Goal: Navigation & Orientation: Understand site structure

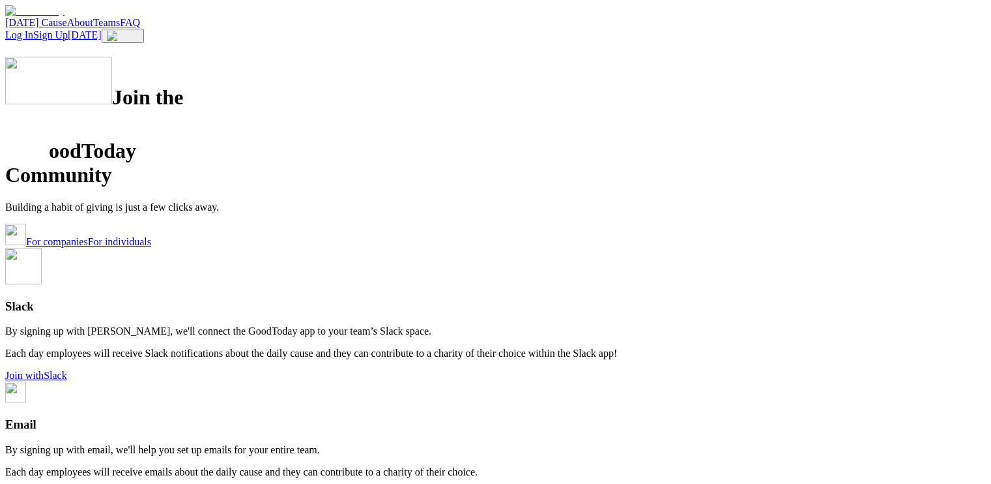
scroll to position [762, 0]
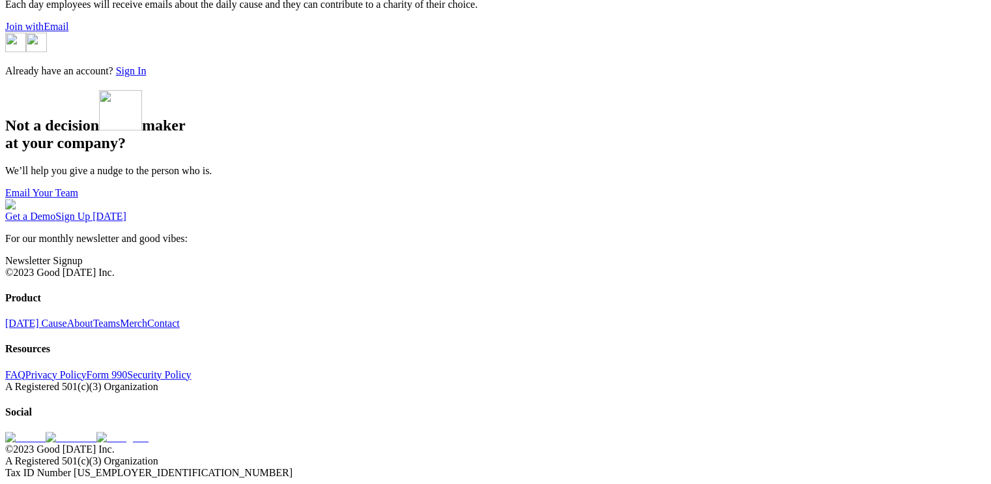
click at [78, 187] on link "Email Your Team" at bounding box center [41, 192] width 73 height 11
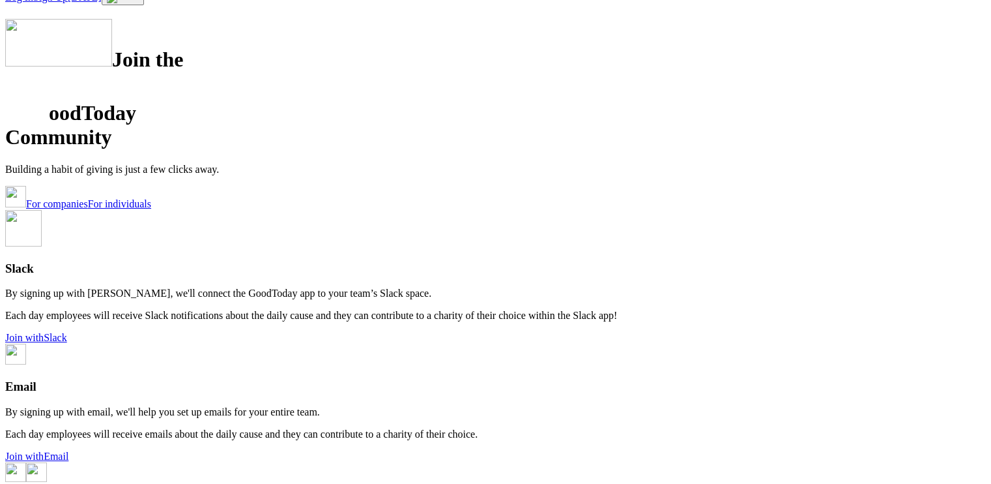
scroll to position [0, 0]
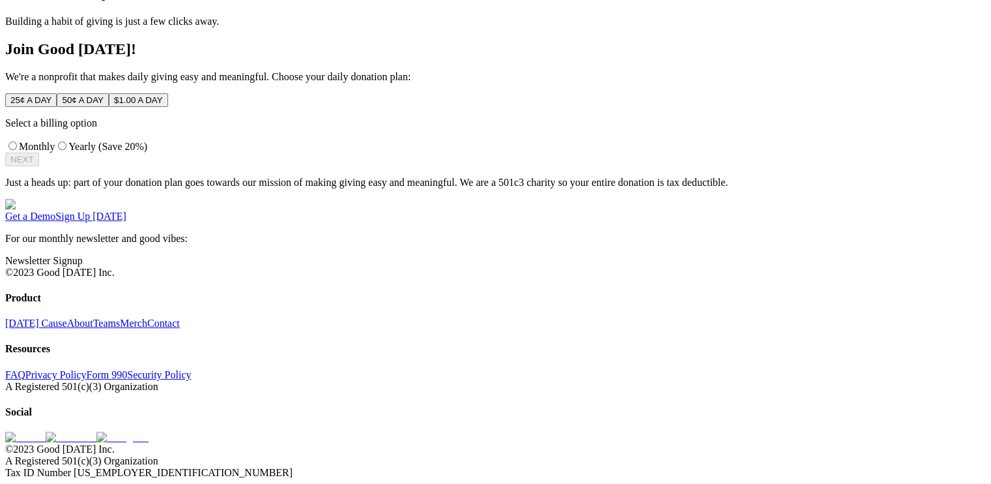
scroll to position [326, 0]
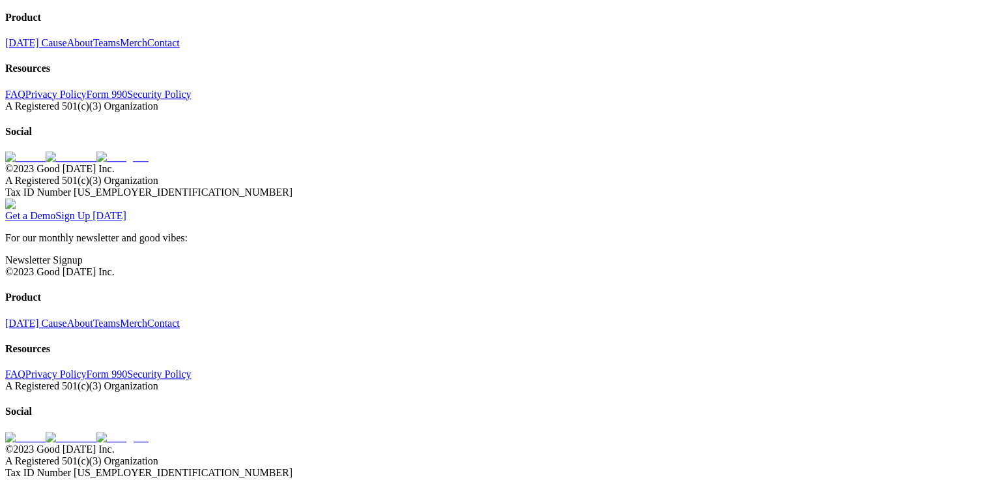
scroll to position [1538, 0]
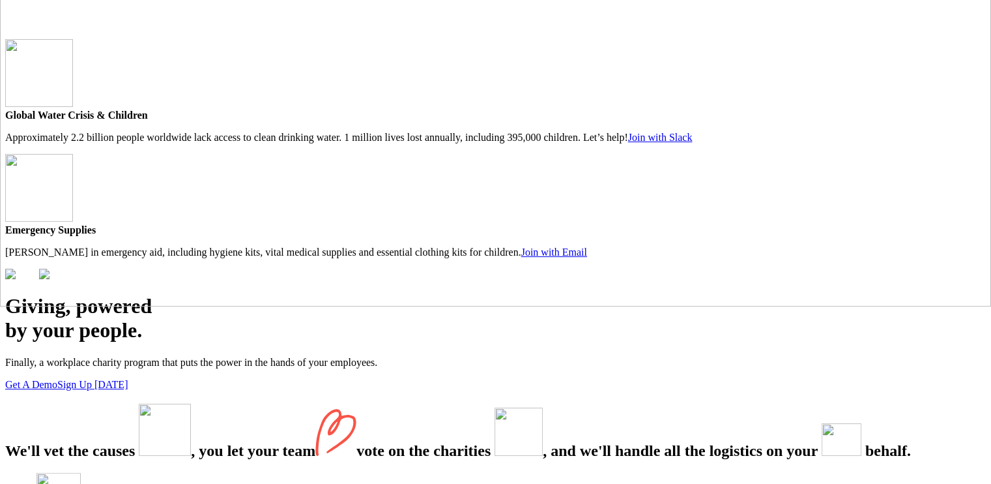
scroll to position [326, 0]
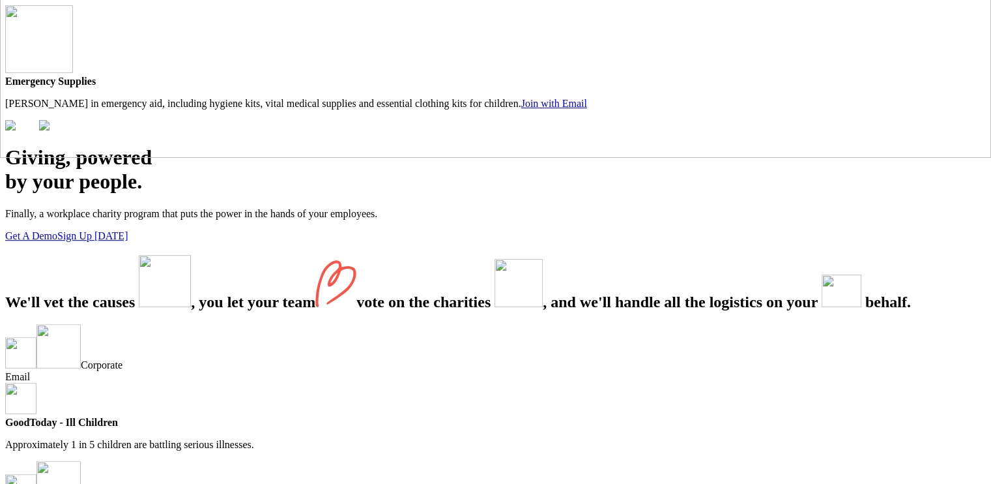
click at [73, 120] on img at bounding box center [56, 126] width 34 height 12
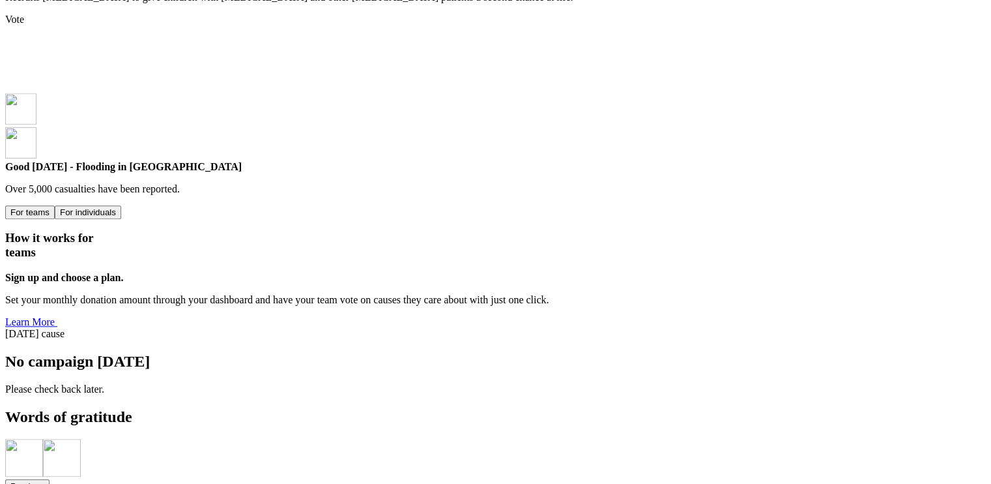
scroll to position [1043, 0]
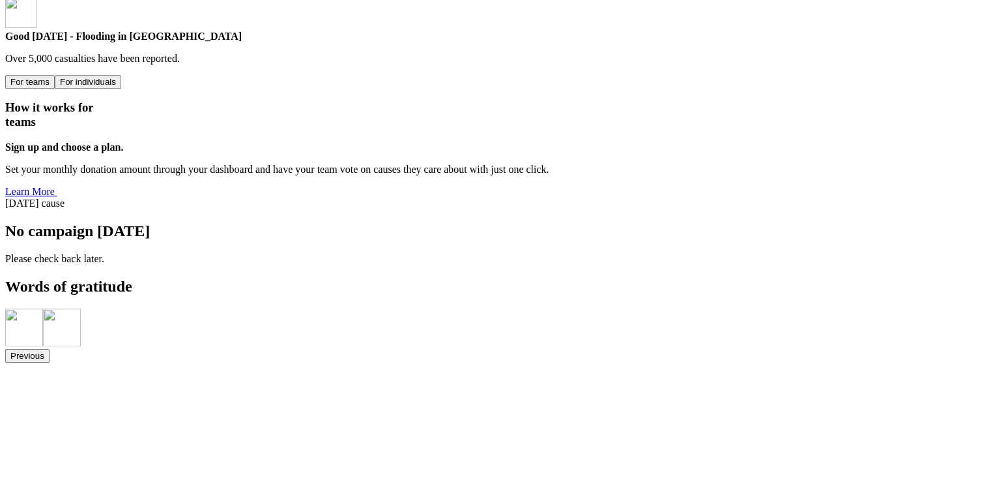
click at [121, 75] on button "For individuals" at bounding box center [88, 82] width 66 height 14
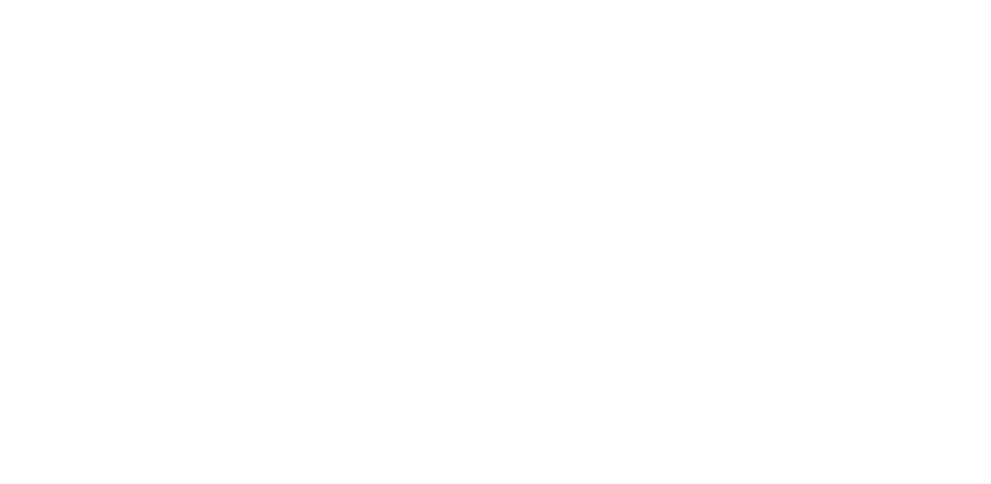
scroll to position [1760, 0]
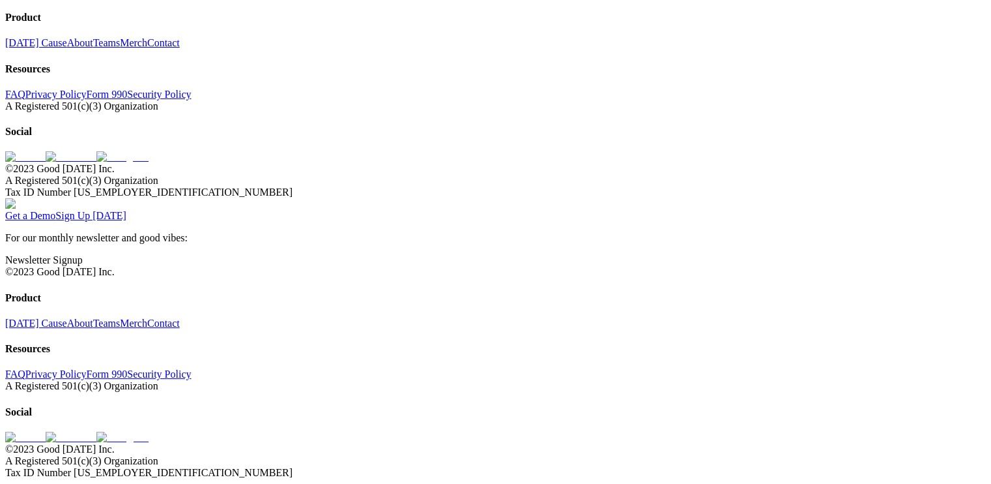
scroll to position [4236, 0]
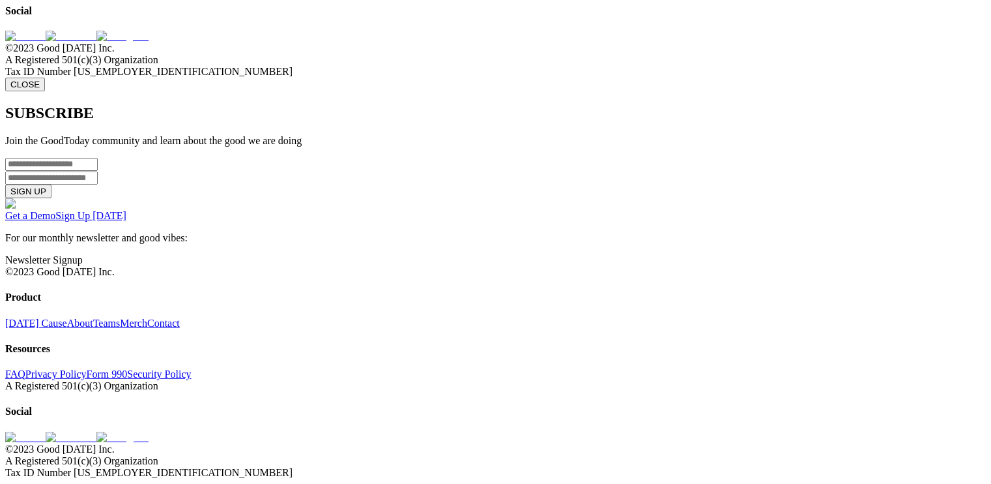
click at [45, 91] on button "CLOSE" at bounding box center [25, 85] width 40 height 14
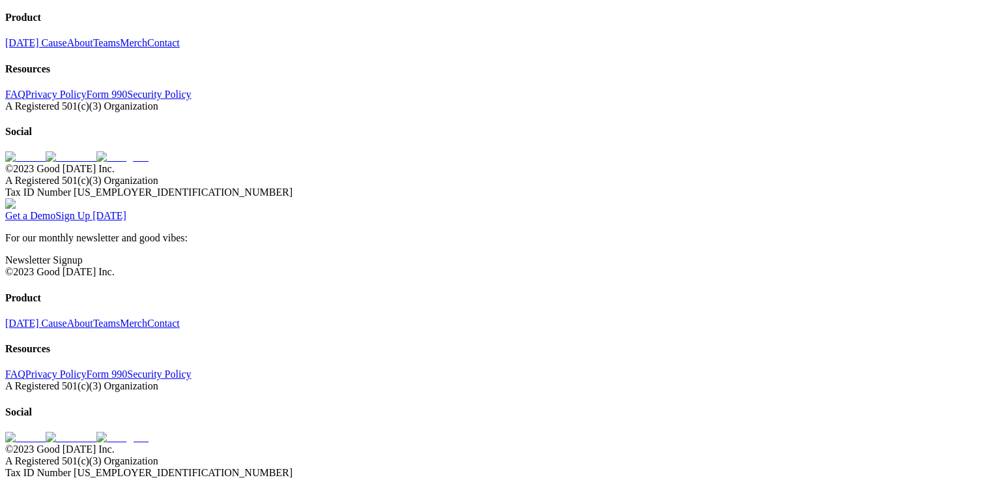
scroll to position [4429, 0]
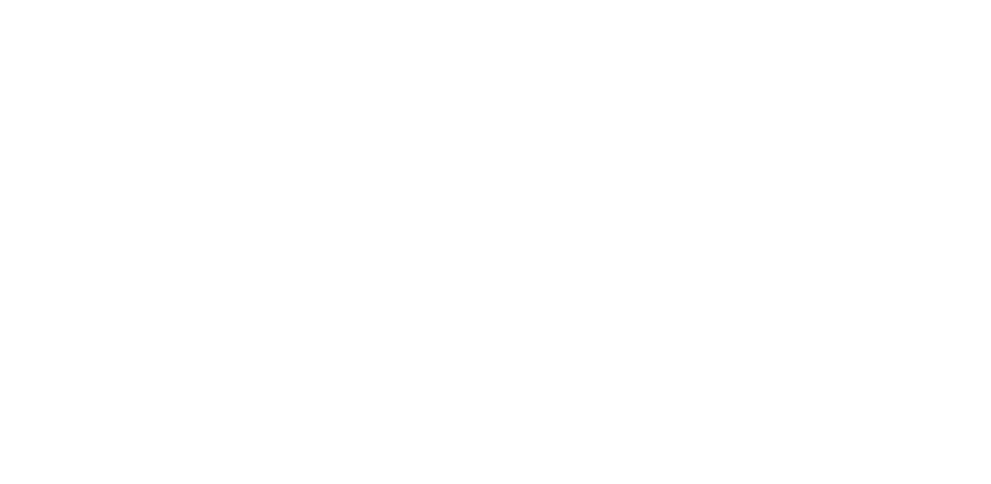
scroll to position [1238, 0]
type input "***"
drag, startPoint x: 313, startPoint y: 167, endPoint x: 360, endPoint y: 164, distance: 47.7
type input "****"
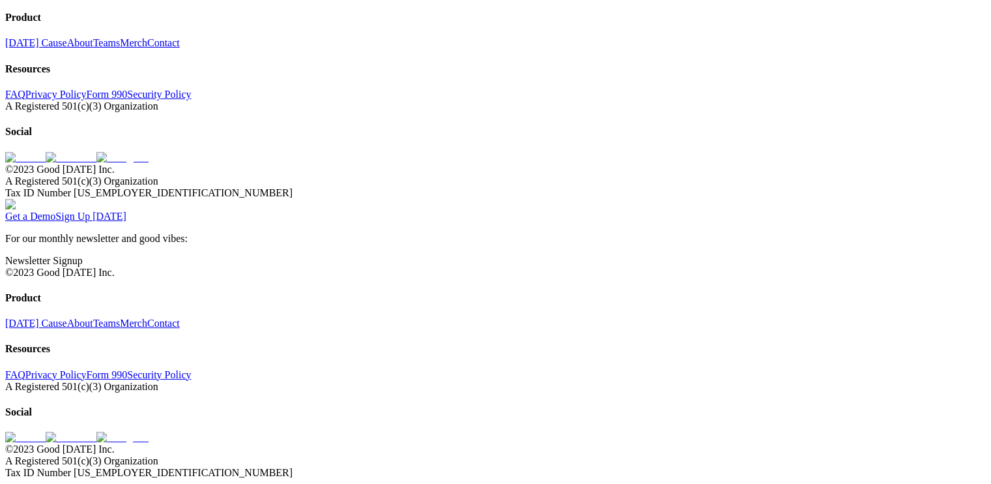
scroll to position [4109, 0]
